Goal: Browse casually

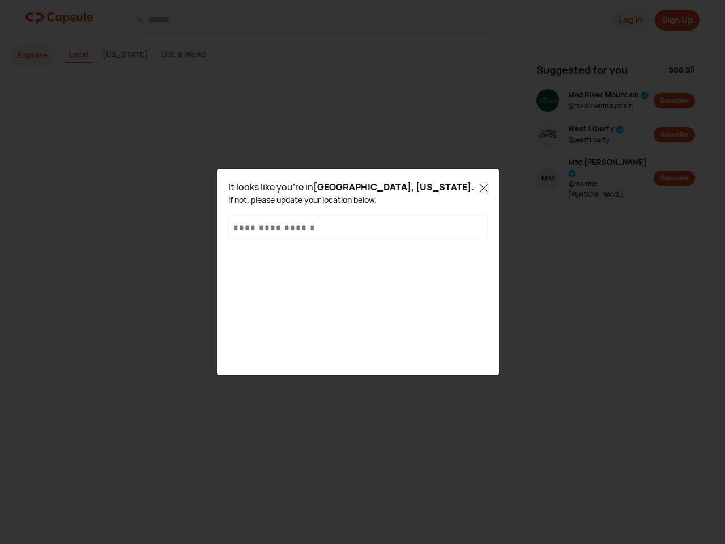
click at [363, 272] on div "It looks like you're in [GEOGRAPHIC_DATA], [US_STATE] . If not, please update y…" at bounding box center [357, 272] width 259 height 184
click at [484, 187] on icon at bounding box center [484, 188] width 8 height 8
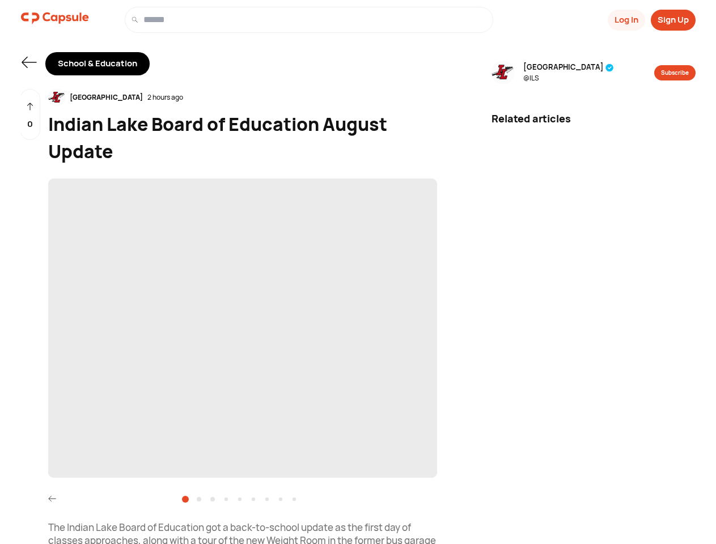
click at [625, 20] on button "Log In" at bounding box center [625, 20] width 37 height 21
click at [672, 20] on button "Sign Up" at bounding box center [672, 20] width 45 height 21
click at [29, 62] on icon at bounding box center [29, 62] width 15 height 11
click at [242, 97] on div "Indian Lake 2 hours ago" at bounding box center [242, 97] width 389 height 17
click at [242, 328] on span "‌" at bounding box center [242, 327] width 389 height 299
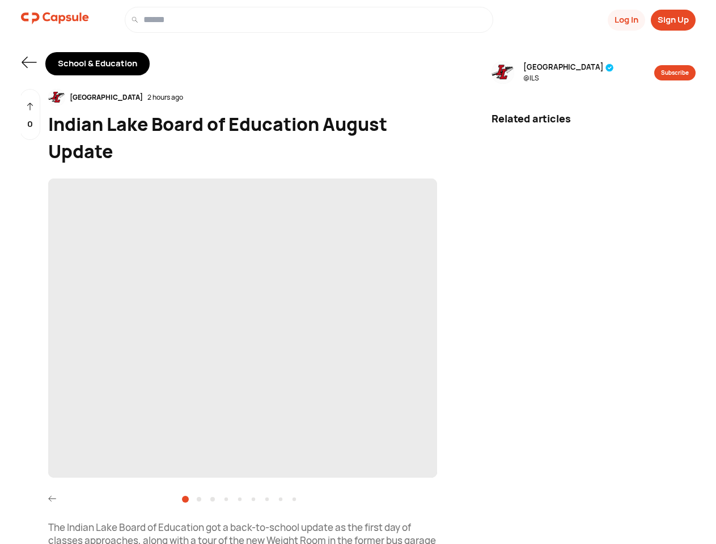
click at [52, 498] on icon at bounding box center [52, 499] width 8 height 8
click at [30, 114] on div "0" at bounding box center [30, 115] width 20 height 52
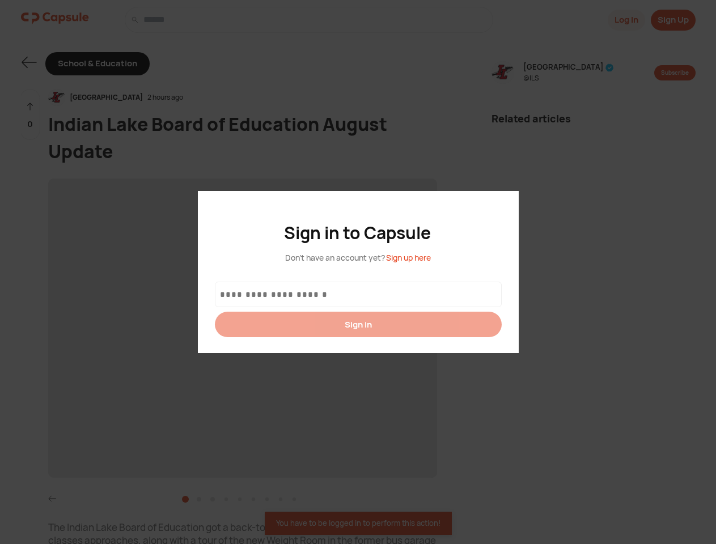
click at [555, 73] on div at bounding box center [358, 272] width 716 height 544
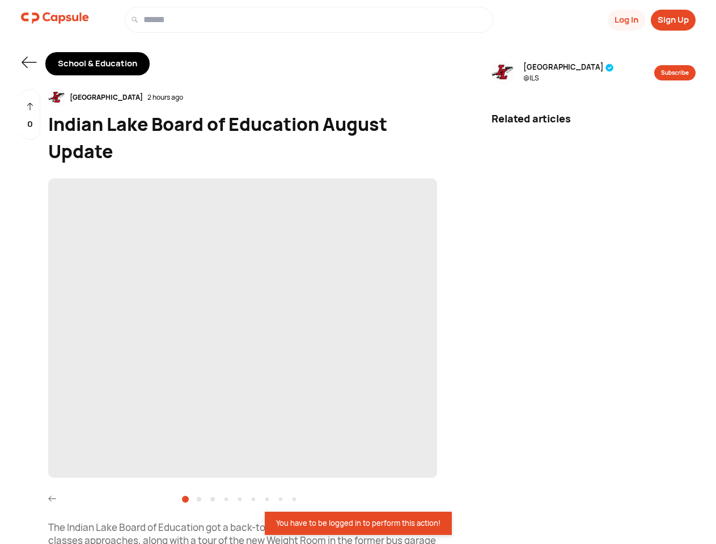
click at [674, 73] on button "Subscribe" at bounding box center [674, 72] width 41 height 15
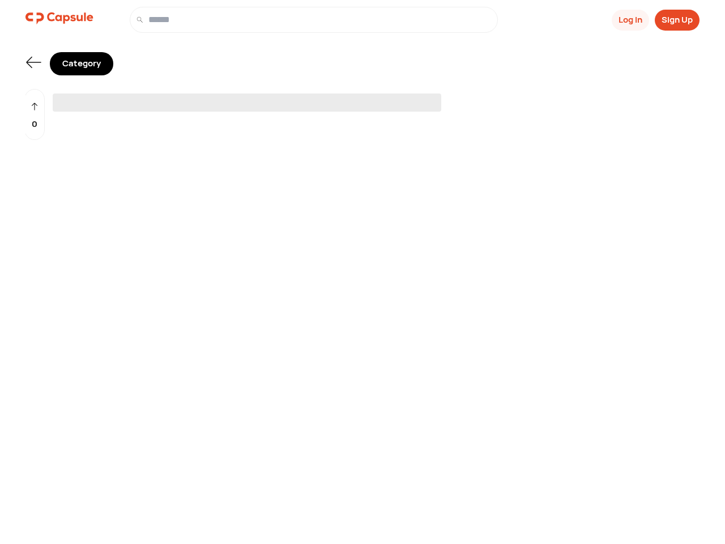
click at [363, 99] on span "‌" at bounding box center [247, 102] width 389 height 18
click at [629, 20] on button "Log In" at bounding box center [630, 20] width 37 height 21
click at [677, 20] on button "Sign Up" at bounding box center [677, 20] width 45 height 21
click at [33, 62] on icon at bounding box center [34, 62] width 15 height 11
click at [35, 114] on div "0" at bounding box center [34, 115] width 20 height 52
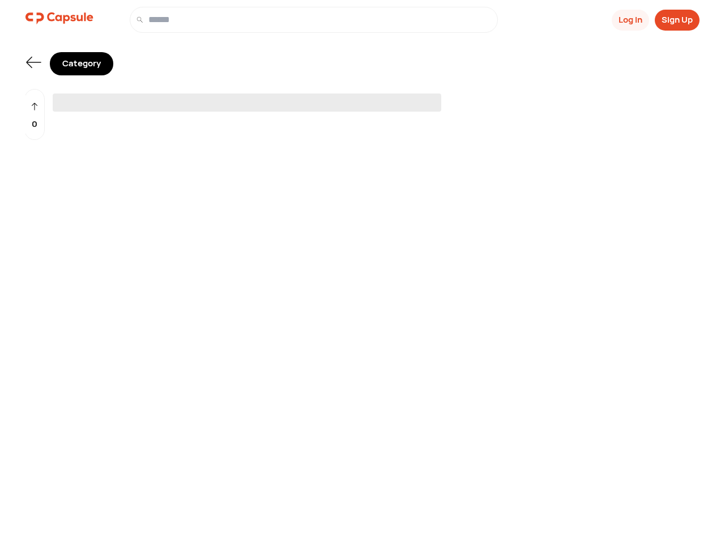
click at [363, 99] on span "‌" at bounding box center [247, 102] width 389 height 18
click at [629, 20] on button "Log In" at bounding box center [630, 20] width 37 height 21
click at [677, 20] on button "Sign Up" at bounding box center [677, 20] width 45 height 21
click at [33, 62] on icon at bounding box center [34, 62] width 15 height 11
click at [35, 114] on div "0" at bounding box center [34, 115] width 20 height 52
